Goal: Information Seeking & Learning: Learn about a topic

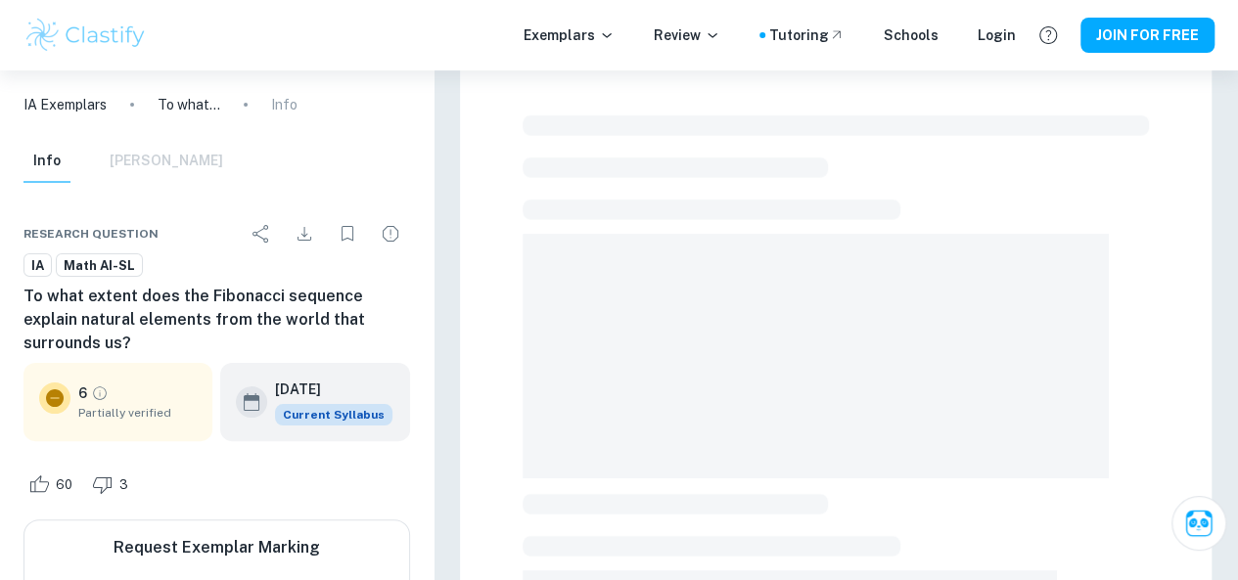
scroll to position [572, 0]
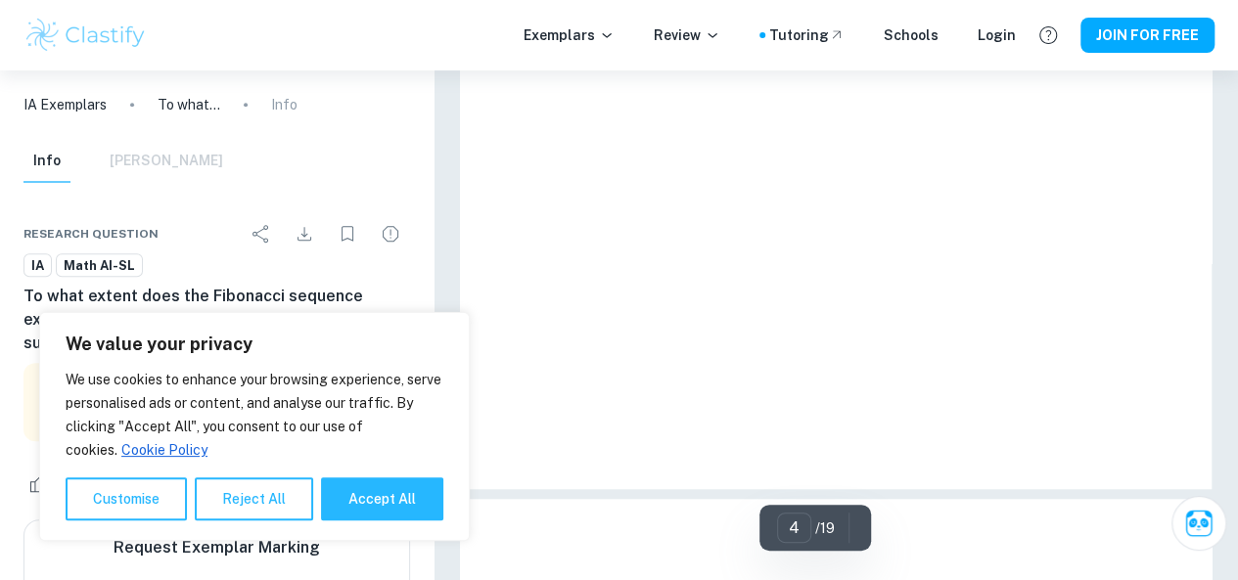
type input "1"
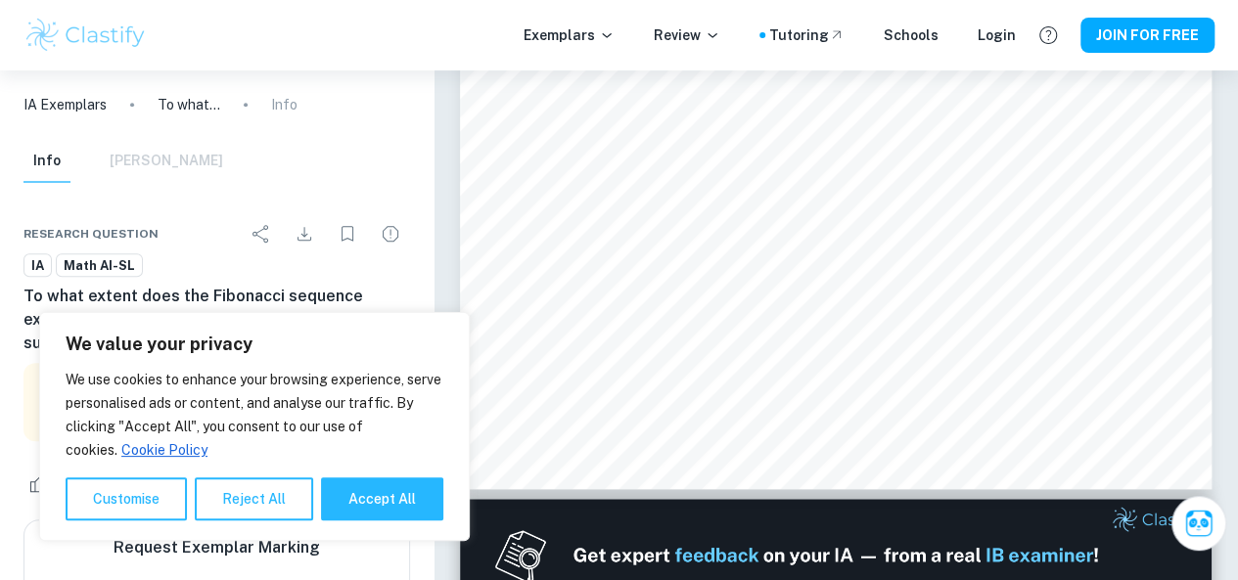
click at [1174, 490] on div at bounding box center [835, 65] width 751 height 1094
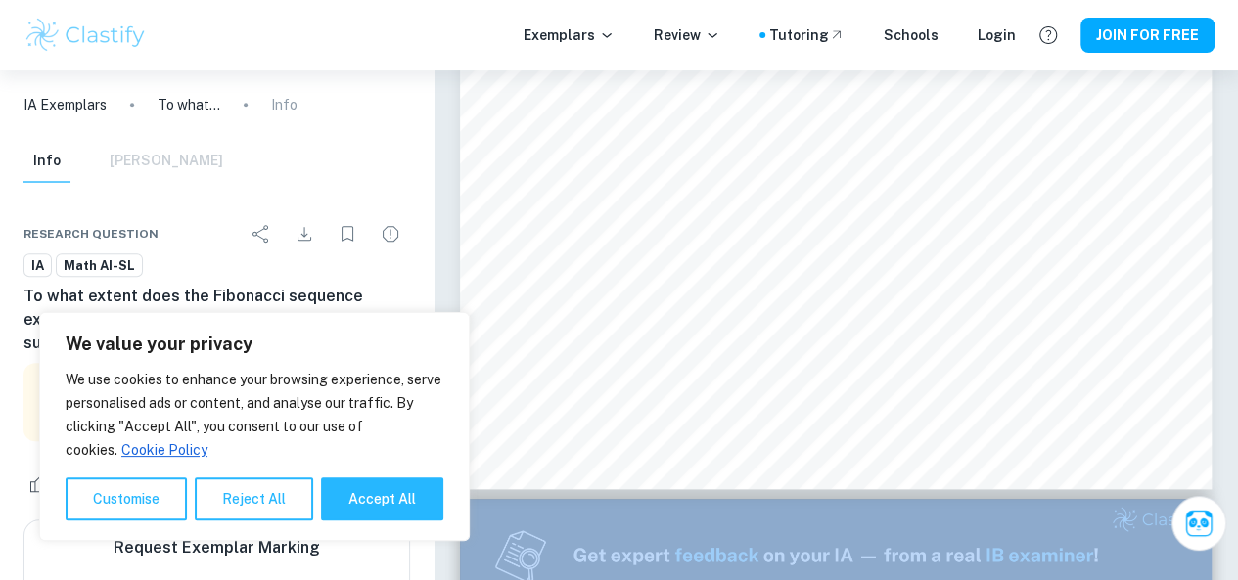
click at [1174, 490] on div at bounding box center [835, 65] width 751 height 1094
click at [479, 519] on img at bounding box center [835, 555] width 751 height 113
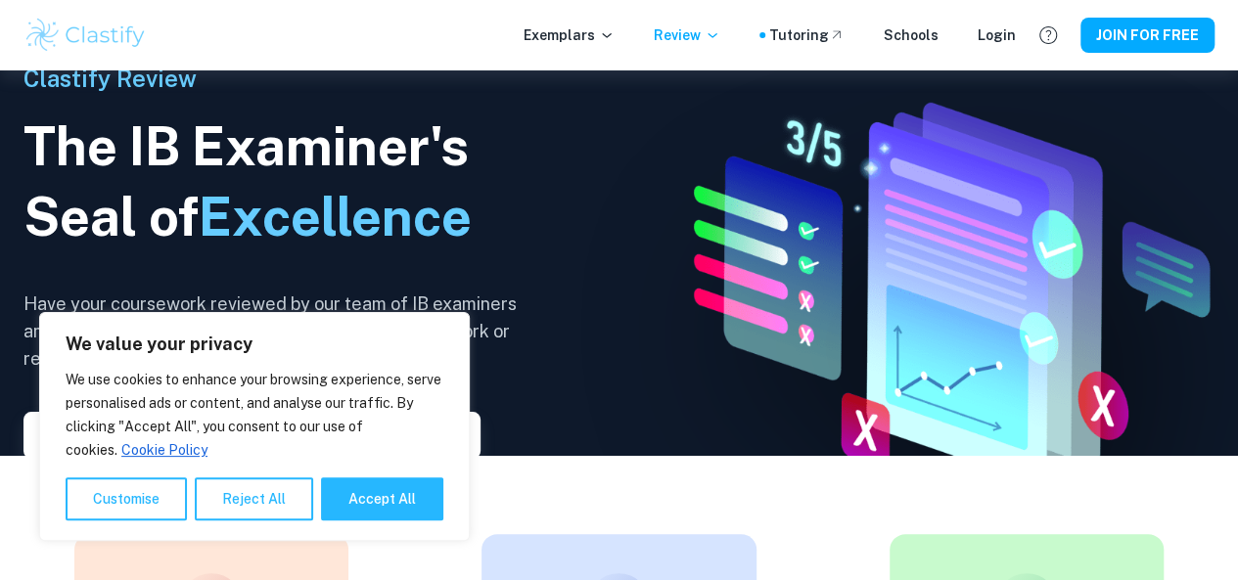
scroll to position [1384, 0]
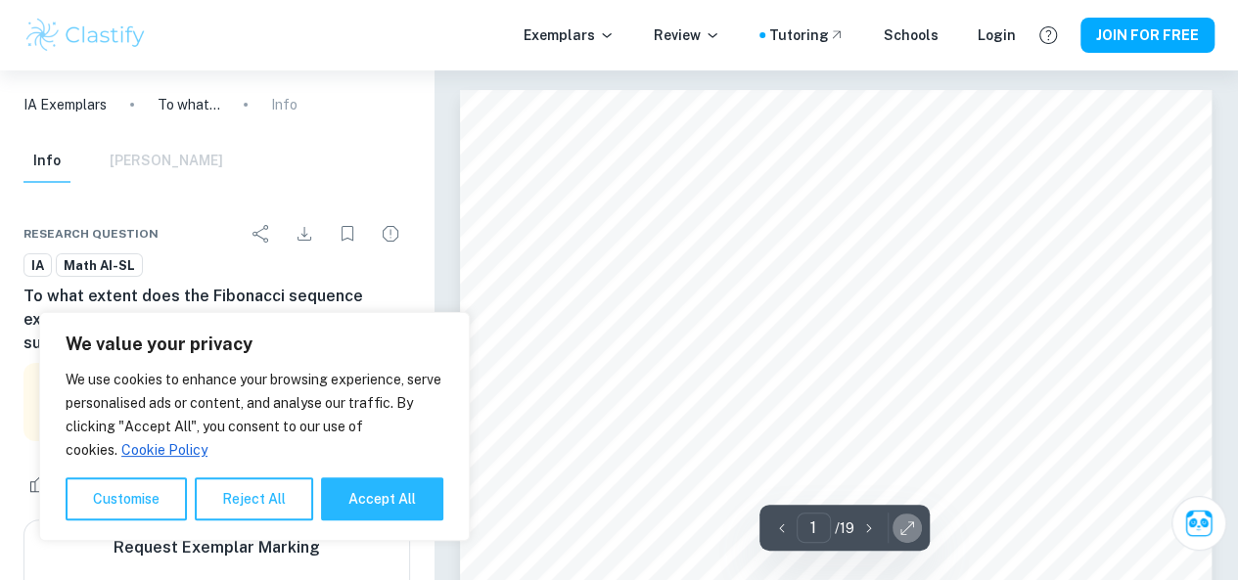
click at [913, 522] on icon "button" at bounding box center [907, 529] width 20 height 20
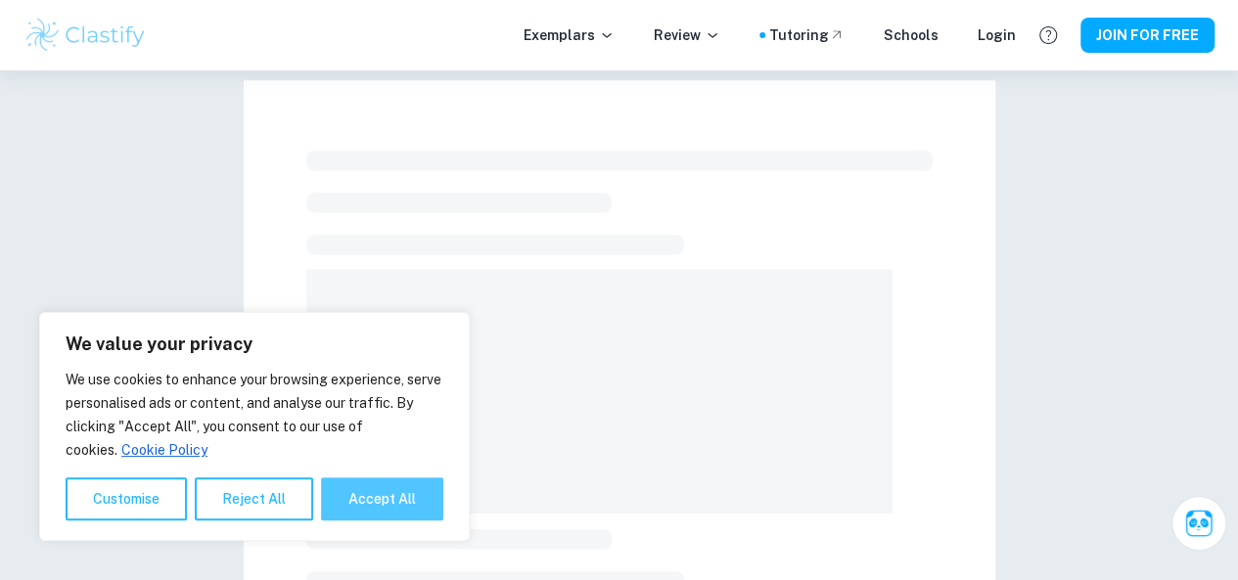
click at [393, 496] on button "Accept All" at bounding box center [382, 498] width 122 height 43
checkbox input "true"
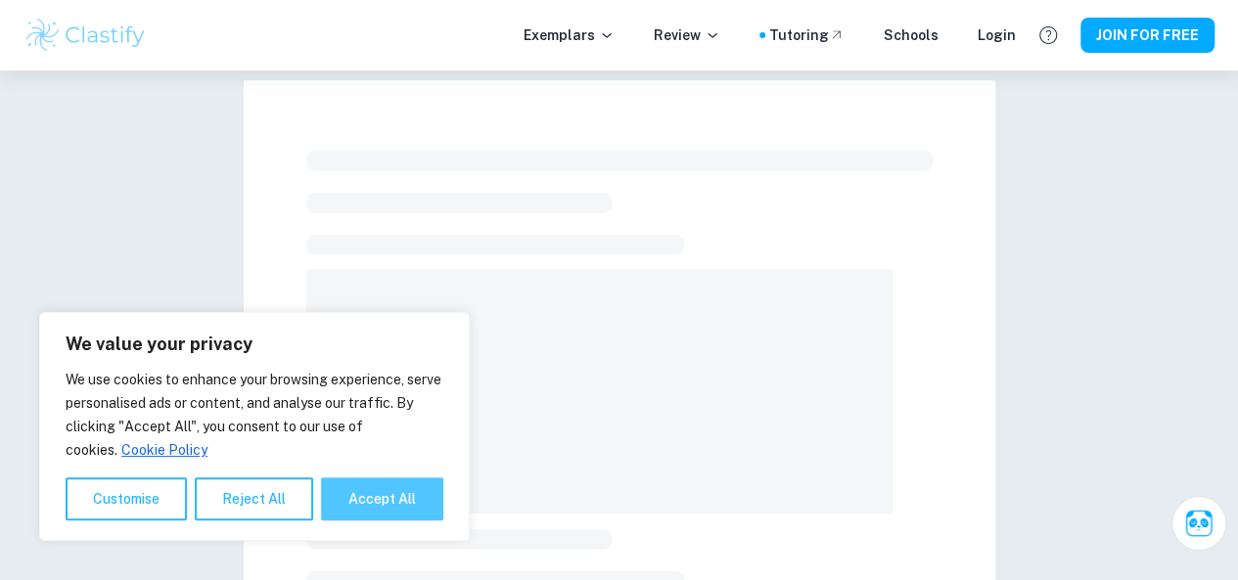
checkbox input "true"
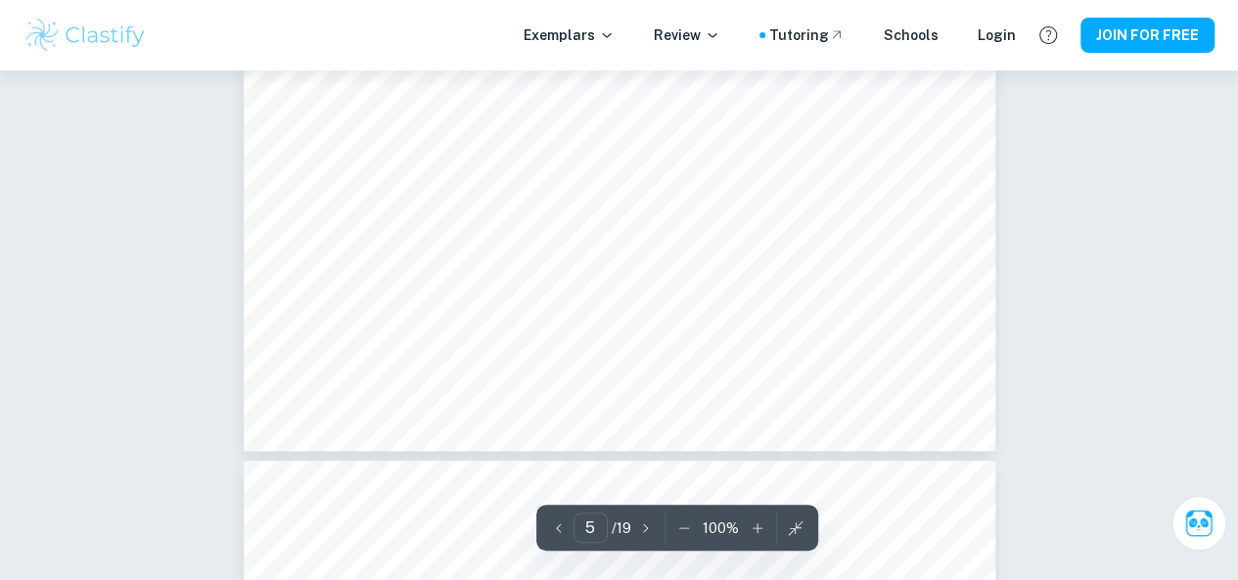
scroll to position [4612, 0]
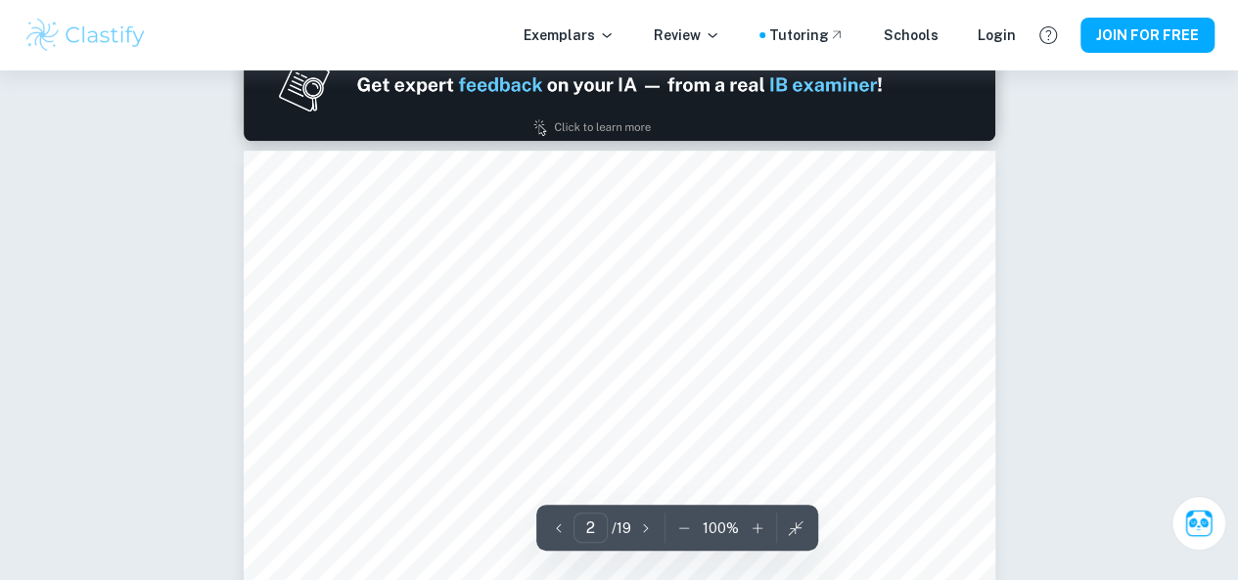
type input "1"
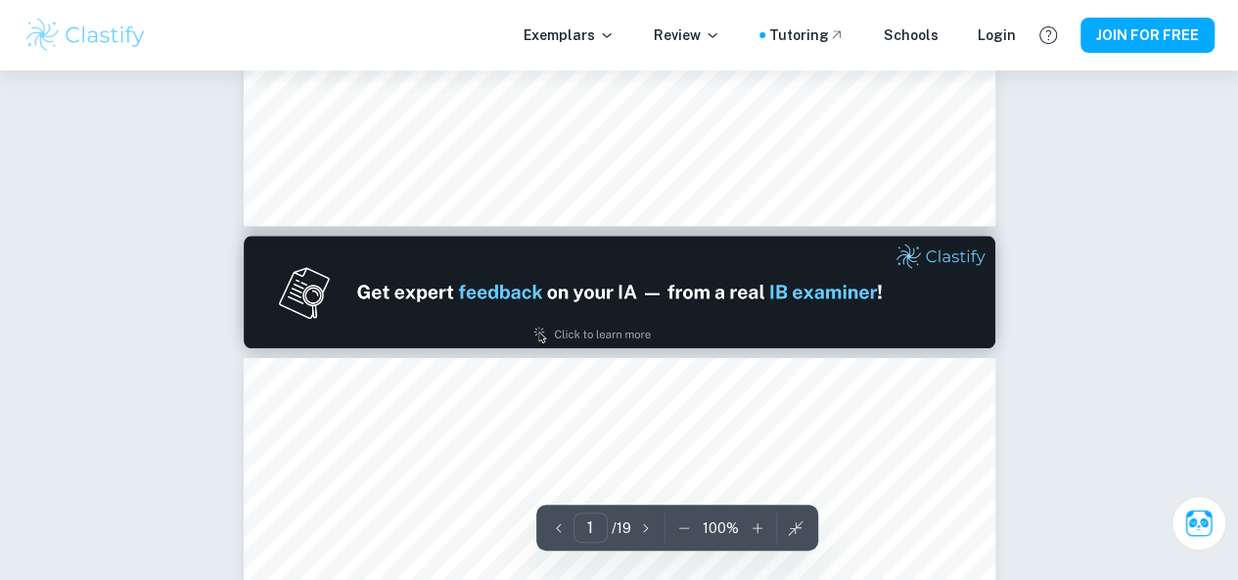
scroll to position [0, 0]
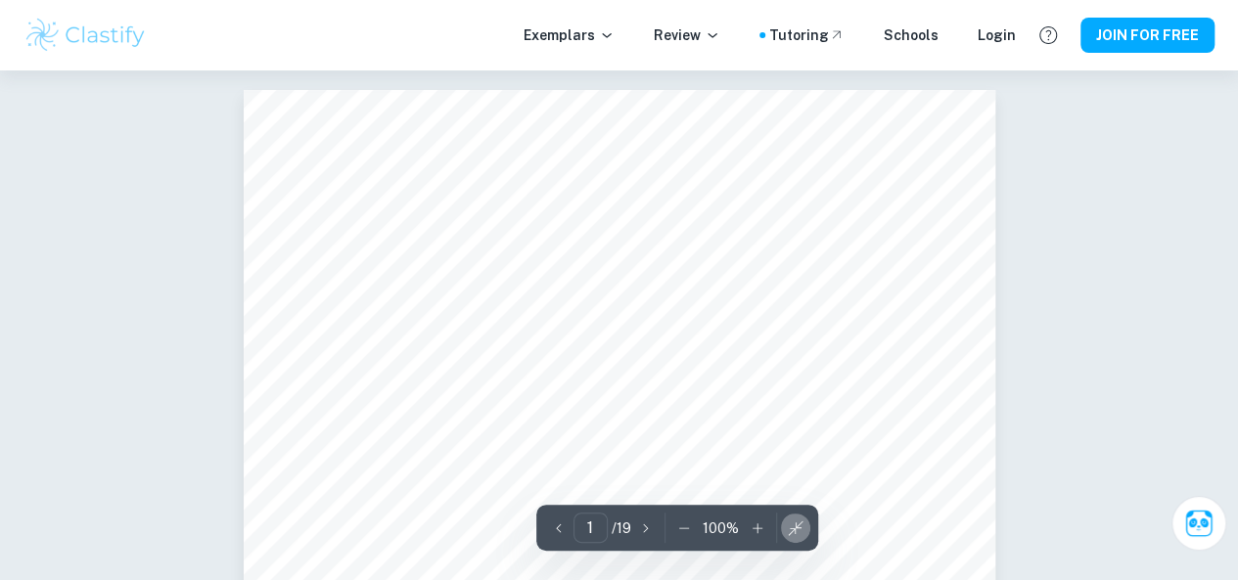
click at [798, 521] on icon "button" at bounding box center [796, 529] width 20 height 20
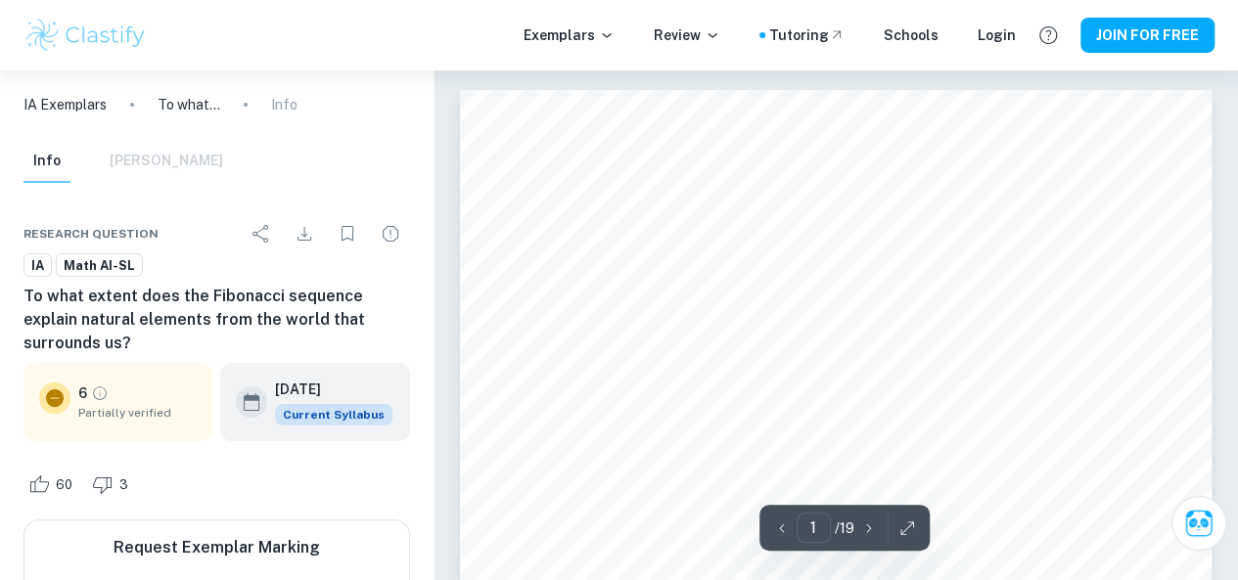
click at [904, 527] on icon "button" at bounding box center [907, 529] width 20 height 20
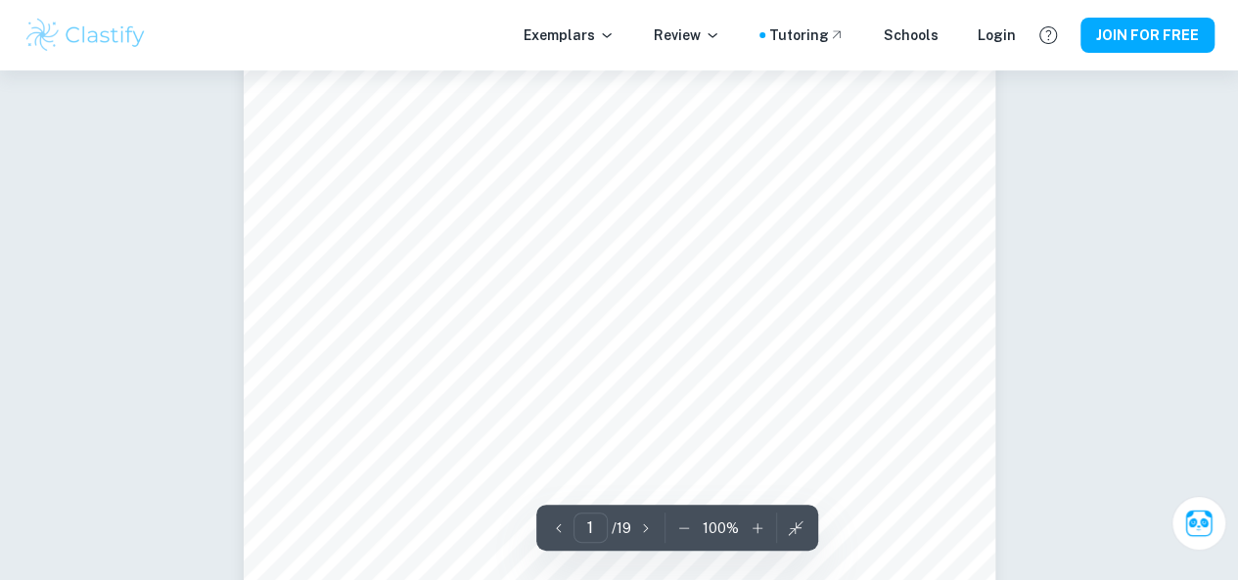
scroll to position [117, 0]
click at [685, 531] on icon "button" at bounding box center [684, 529] width 20 height 20
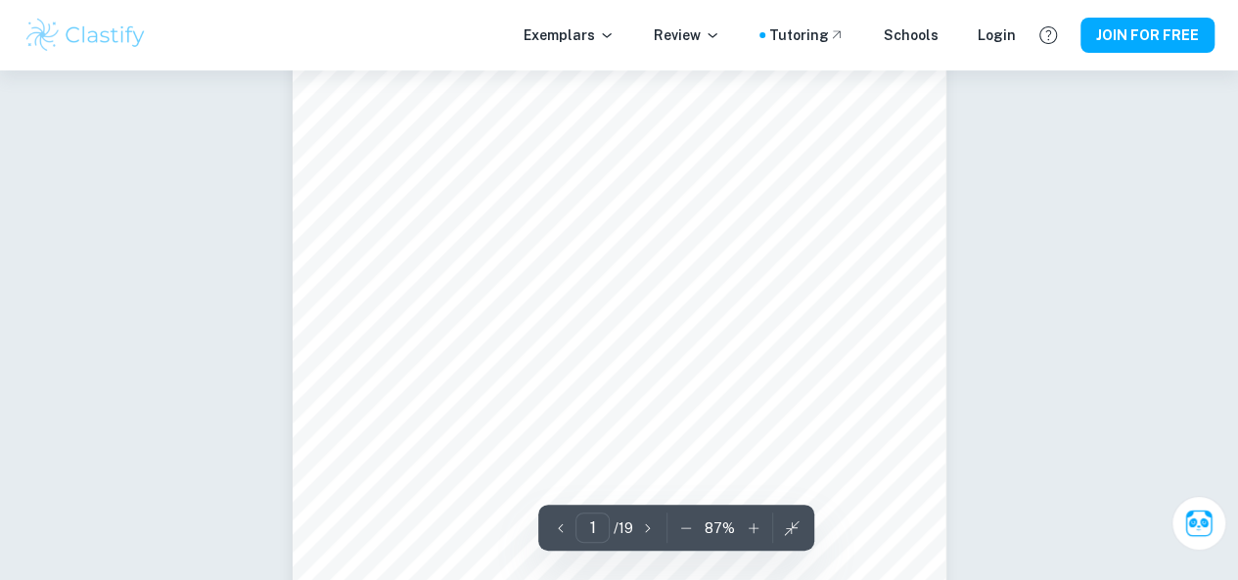
scroll to position [241, 0]
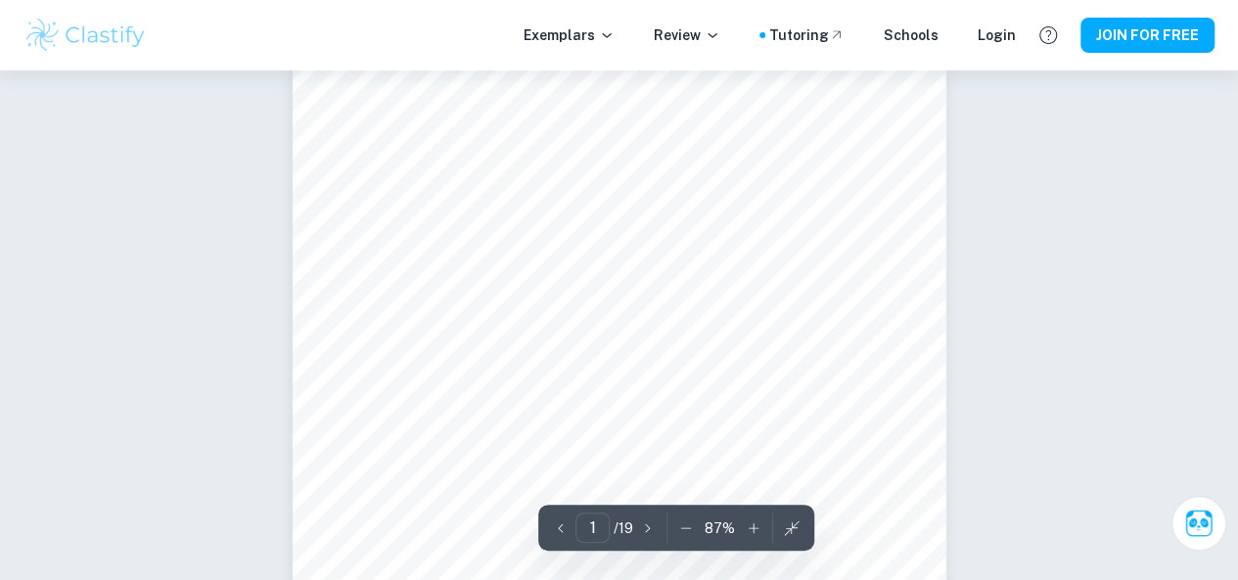
scroll to position [352, 0]
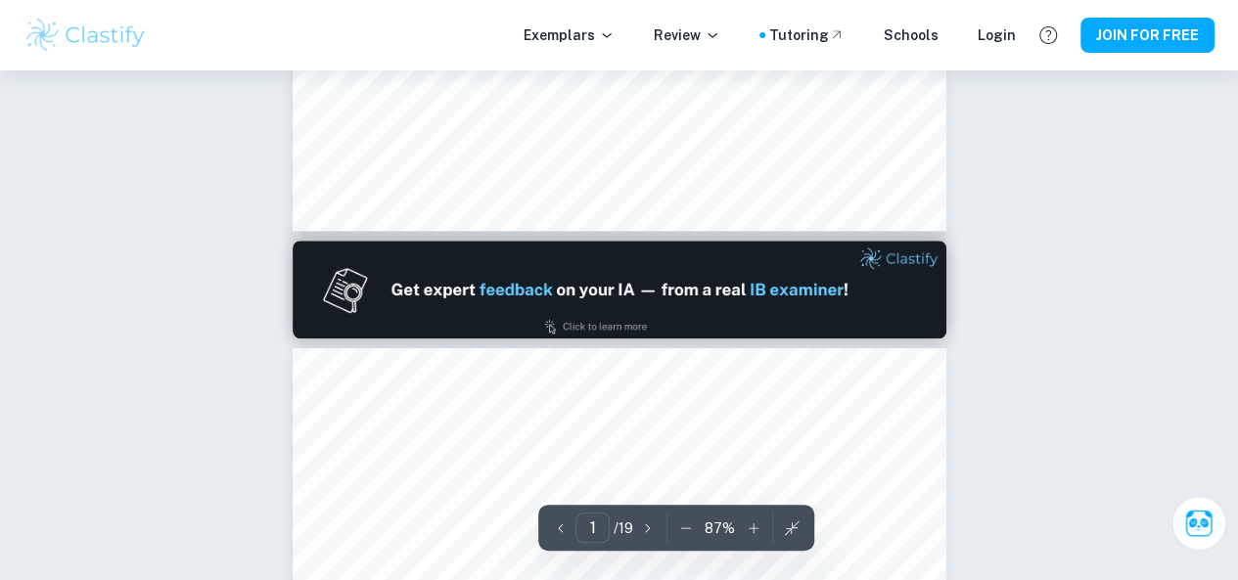
scroll to position [0, 0]
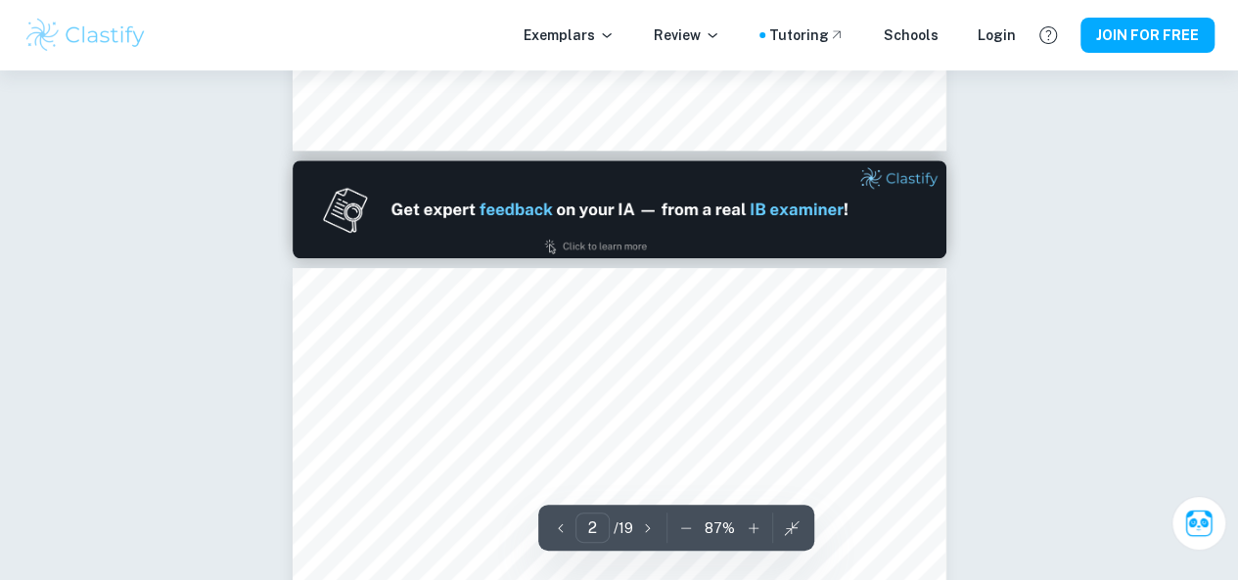
type input "1"
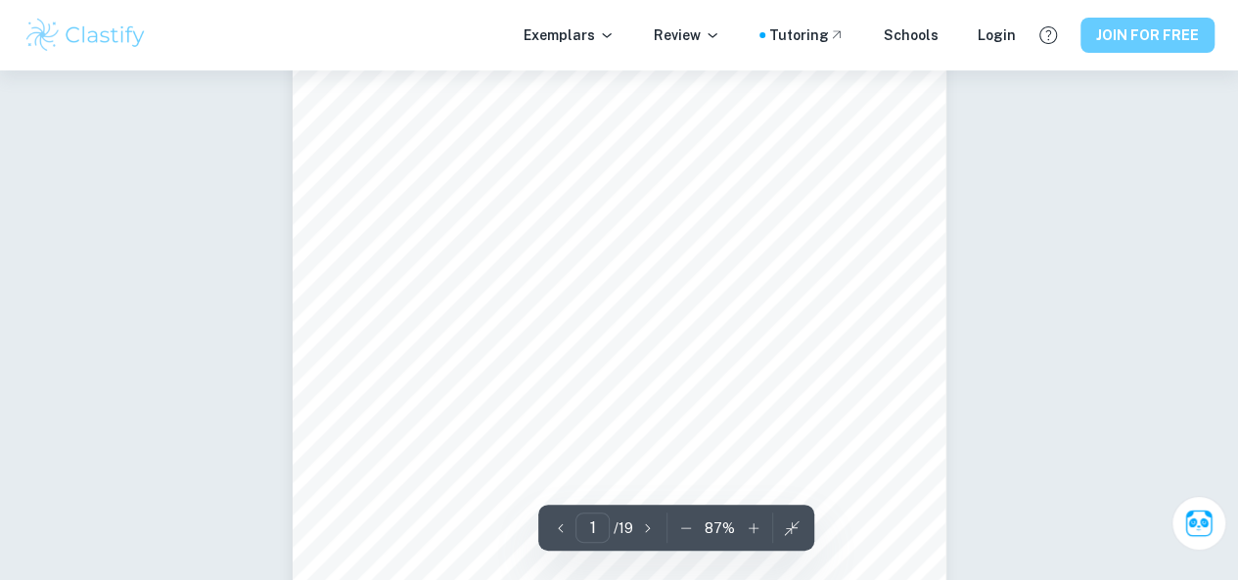
scroll to position [247, 0]
click at [683, 534] on icon "button" at bounding box center [686, 529] width 20 height 20
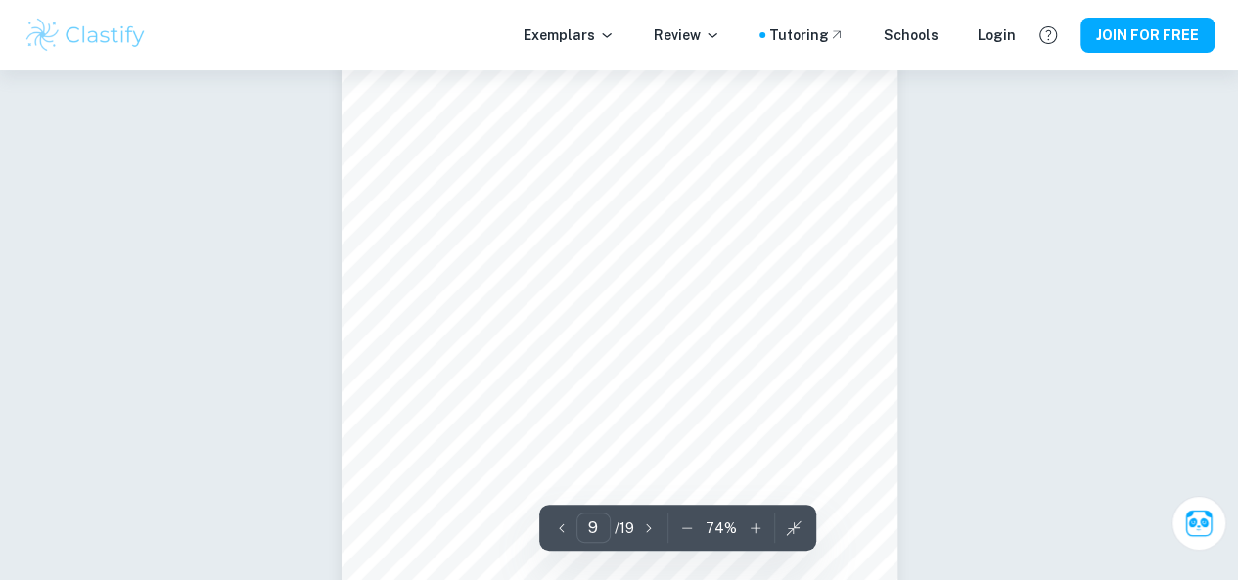
scroll to position [6158, 0]
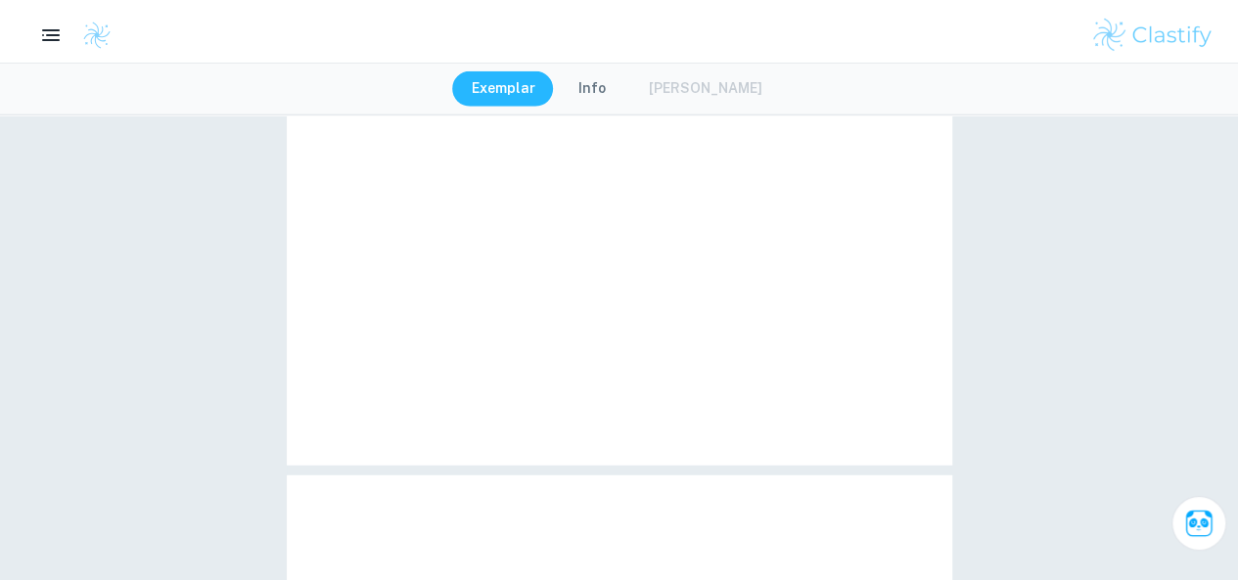
type input "3"
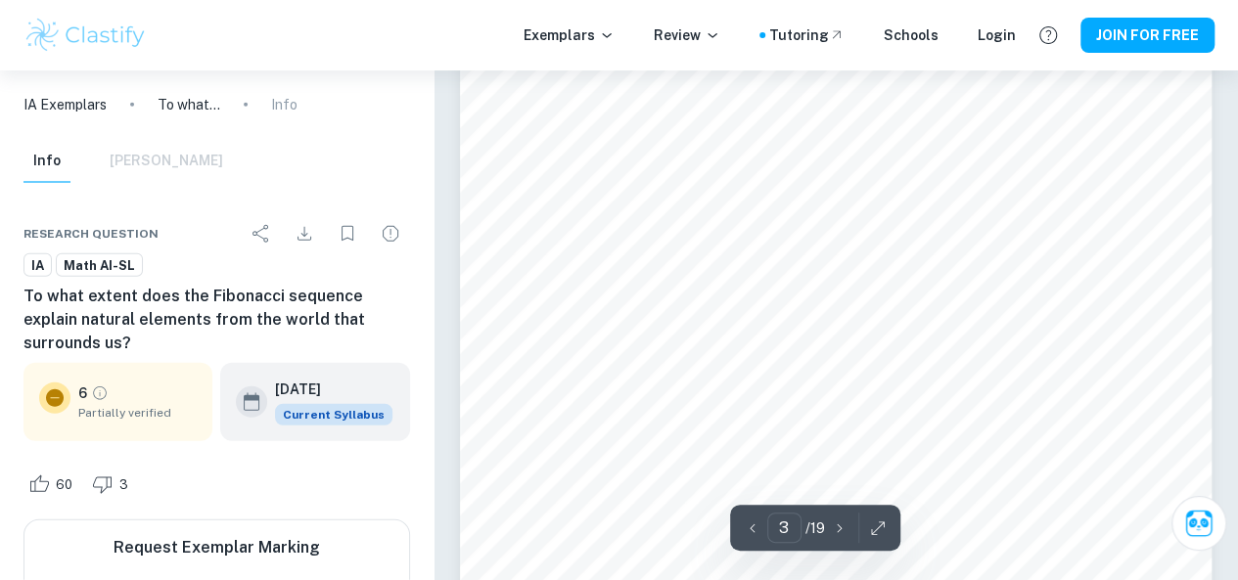
click at [868, 516] on button "button" at bounding box center [877, 528] width 29 height 30
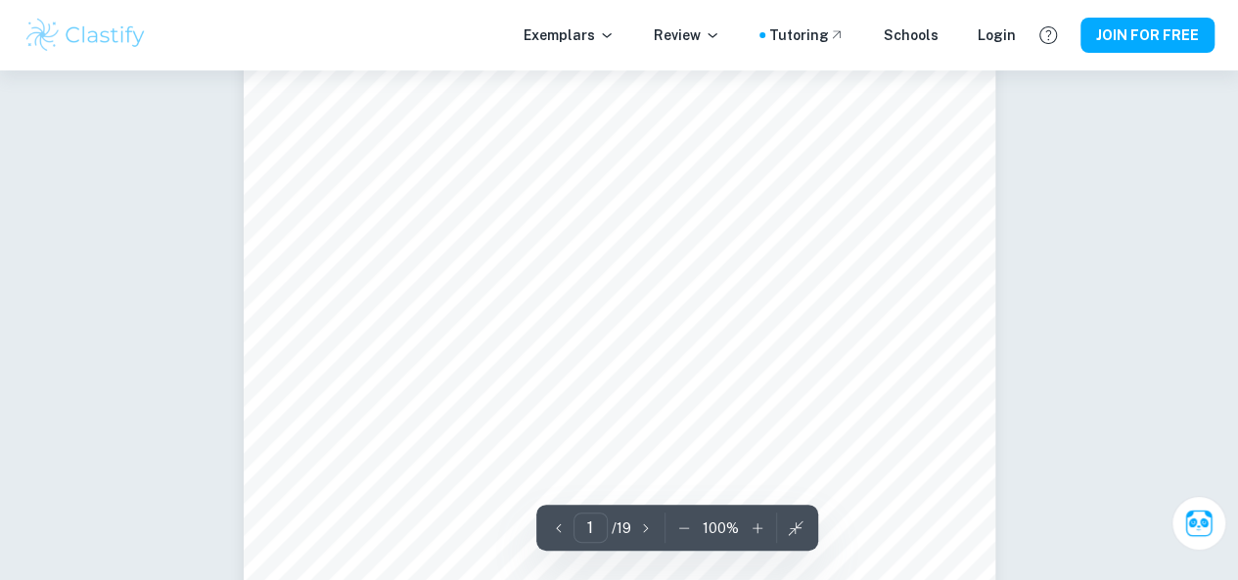
scroll to position [391, 0]
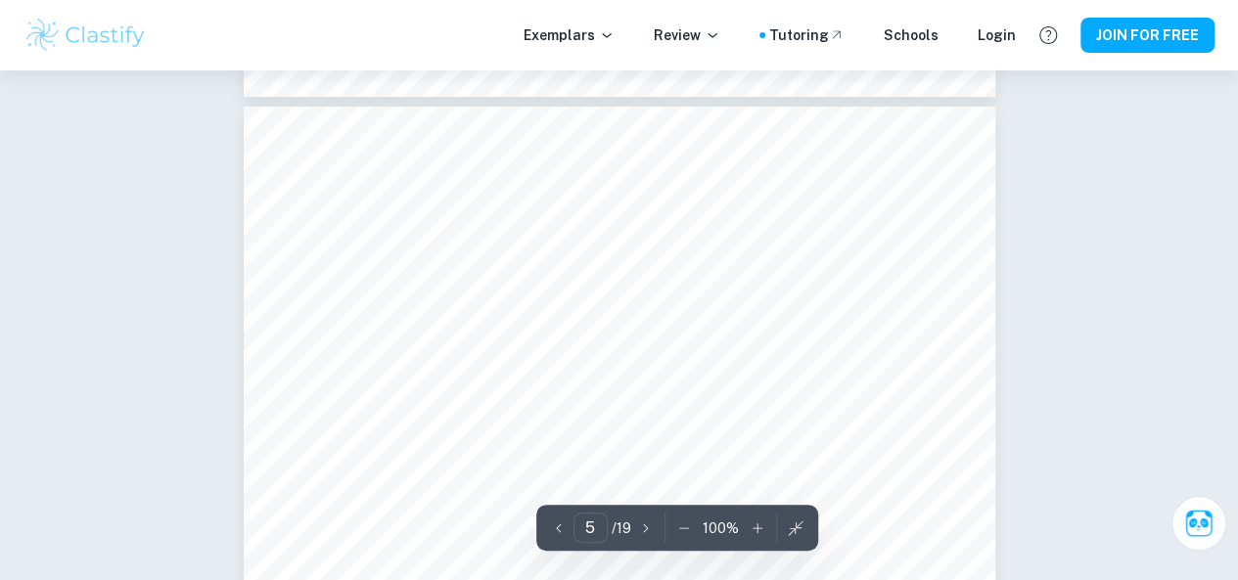
scroll to position [4156, 0]
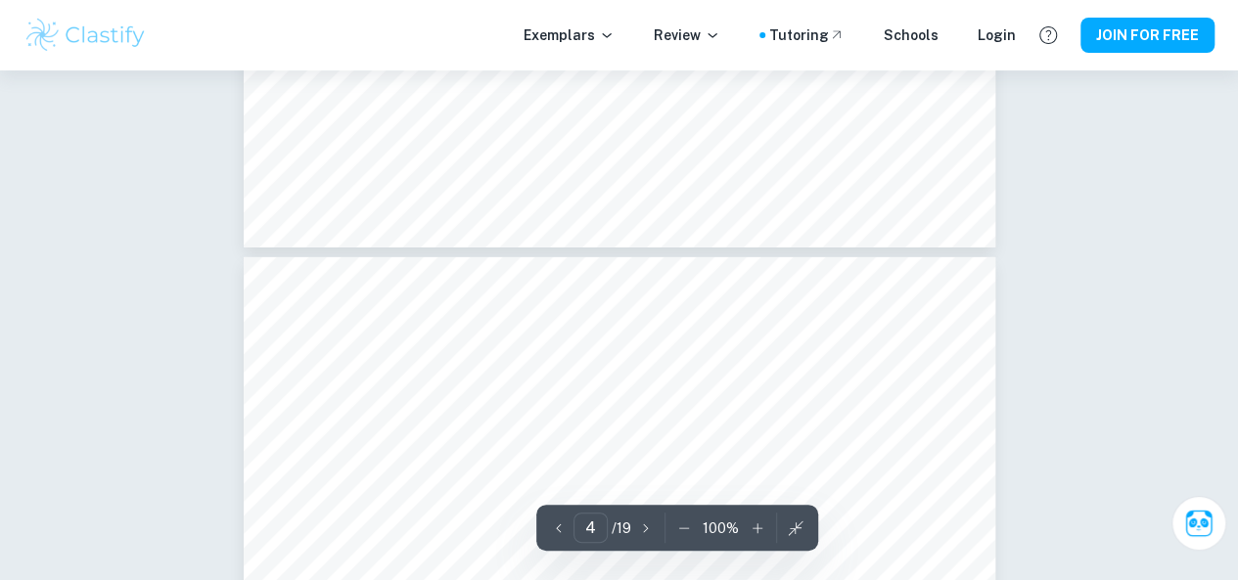
type input "3"
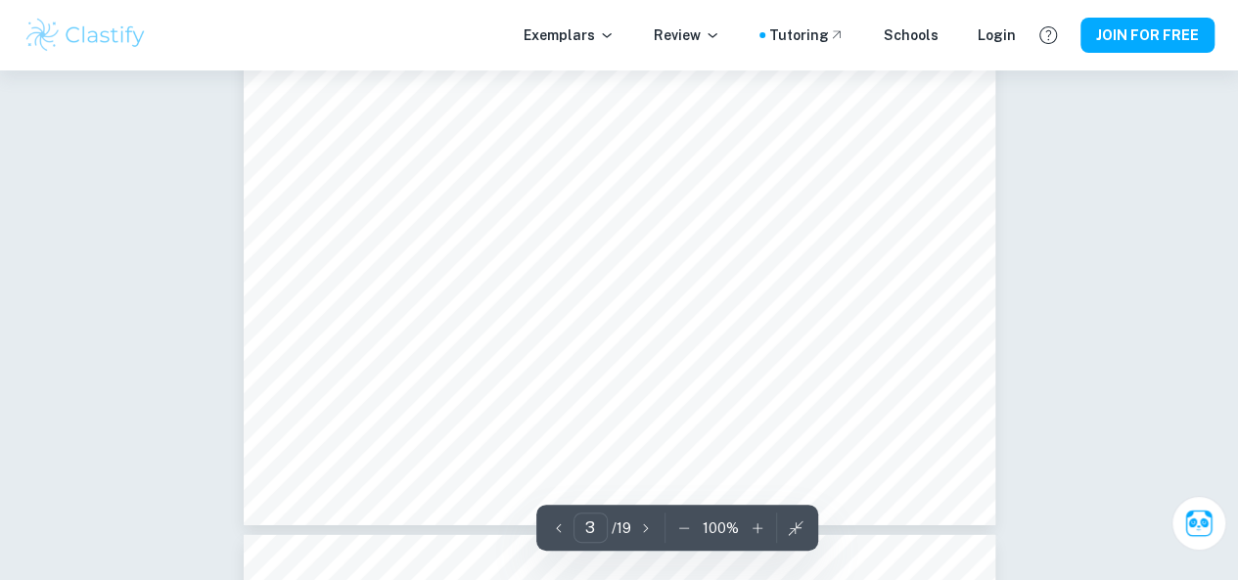
scroll to position [2747, 0]
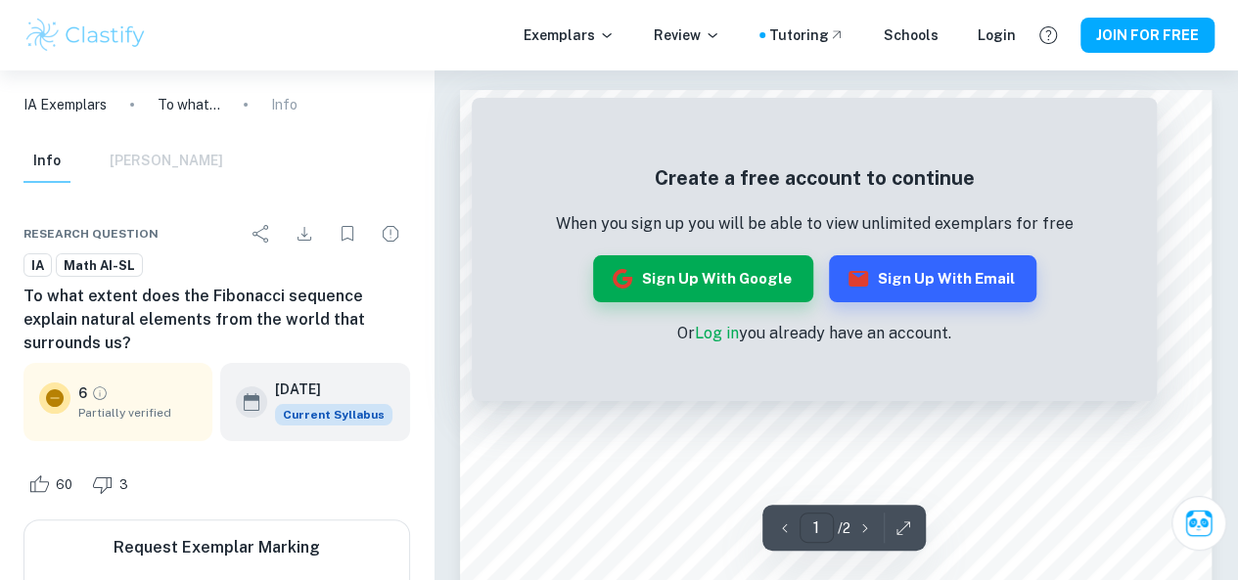
click at [817, 527] on input "1" at bounding box center [816, 528] width 34 height 30
